Goal: Task Accomplishment & Management: Complete application form

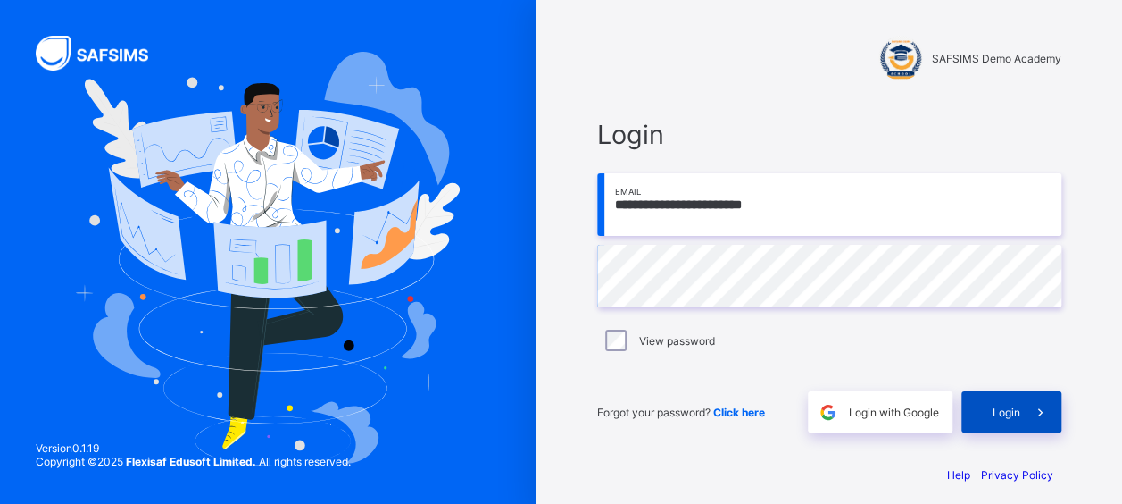
click at [1020, 415] on span "Login" at bounding box center [1007, 411] width 28 height 13
click at [1027, 402] on div "Login" at bounding box center [1011, 411] width 100 height 41
click at [1020, 416] on span "Login" at bounding box center [1007, 411] width 28 height 13
click at [1034, 423] on span at bounding box center [1040, 411] width 41 height 41
